Goal: Download file/media

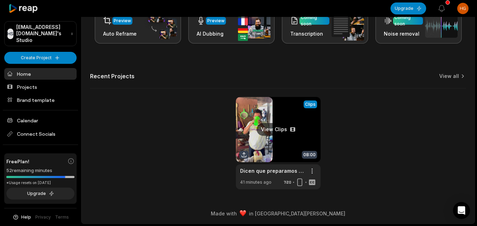
click at [271, 141] on link at bounding box center [278, 143] width 85 height 92
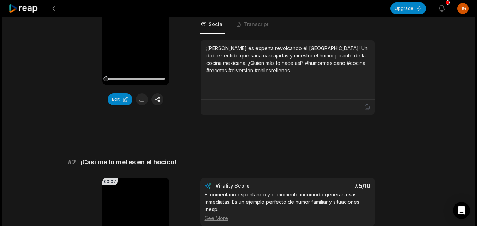
scroll to position [84, 0]
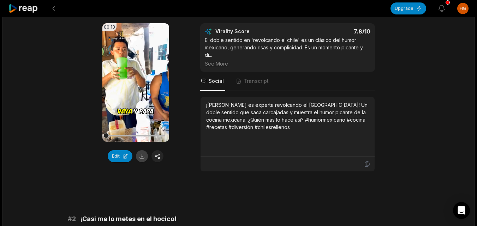
click at [142, 157] on button at bounding box center [142, 156] width 12 height 12
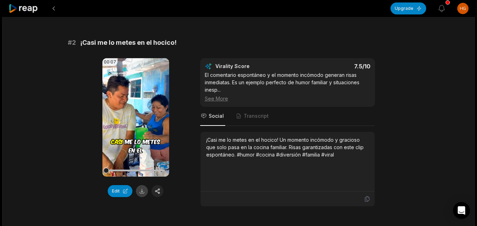
click at [141, 195] on button at bounding box center [142, 191] width 12 height 12
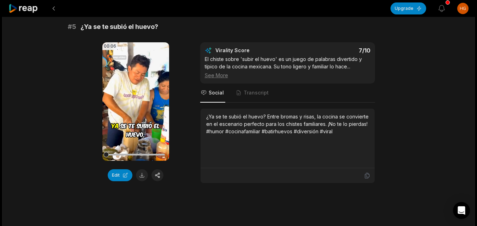
scroll to position [931, 0]
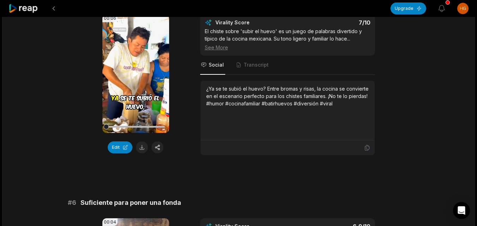
click at [143, 113] on div "00:06 Your browser does not support mp4 format. Edit" at bounding box center [135, 84] width 67 height 141
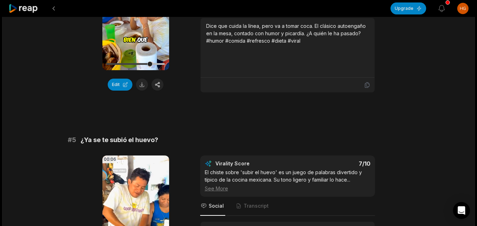
scroll to position [966, 0]
